Goal: Information Seeking & Learning: Learn about a topic

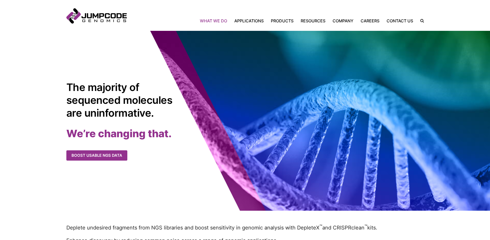
click at [216, 19] on link "What We Do" at bounding box center [215, 21] width 31 height 6
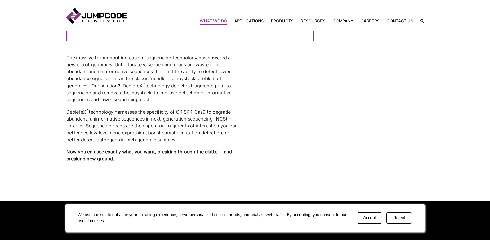
scroll to position [213, 0]
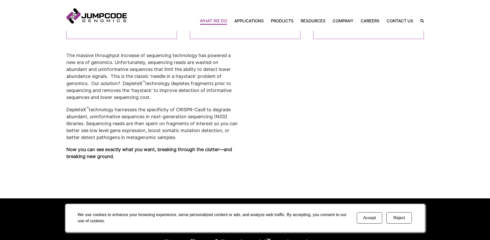
click at [383, 221] on div "Accept Reject" at bounding box center [384, 218] width 63 height 20
click at [376, 216] on button "Accept" at bounding box center [369, 218] width 25 height 11
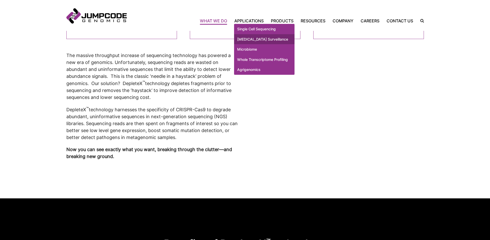
click at [250, 41] on link "[MEDICAL_DATA] Surveillance" at bounding box center [264, 39] width 60 height 10
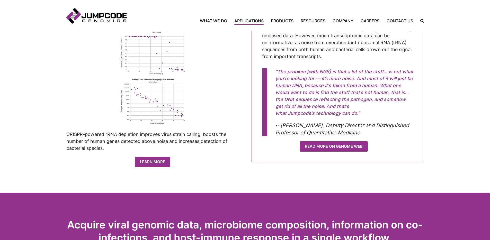
scroll to position [269, 0]
